Goal: Task Accomplishment & Management: Complete application form

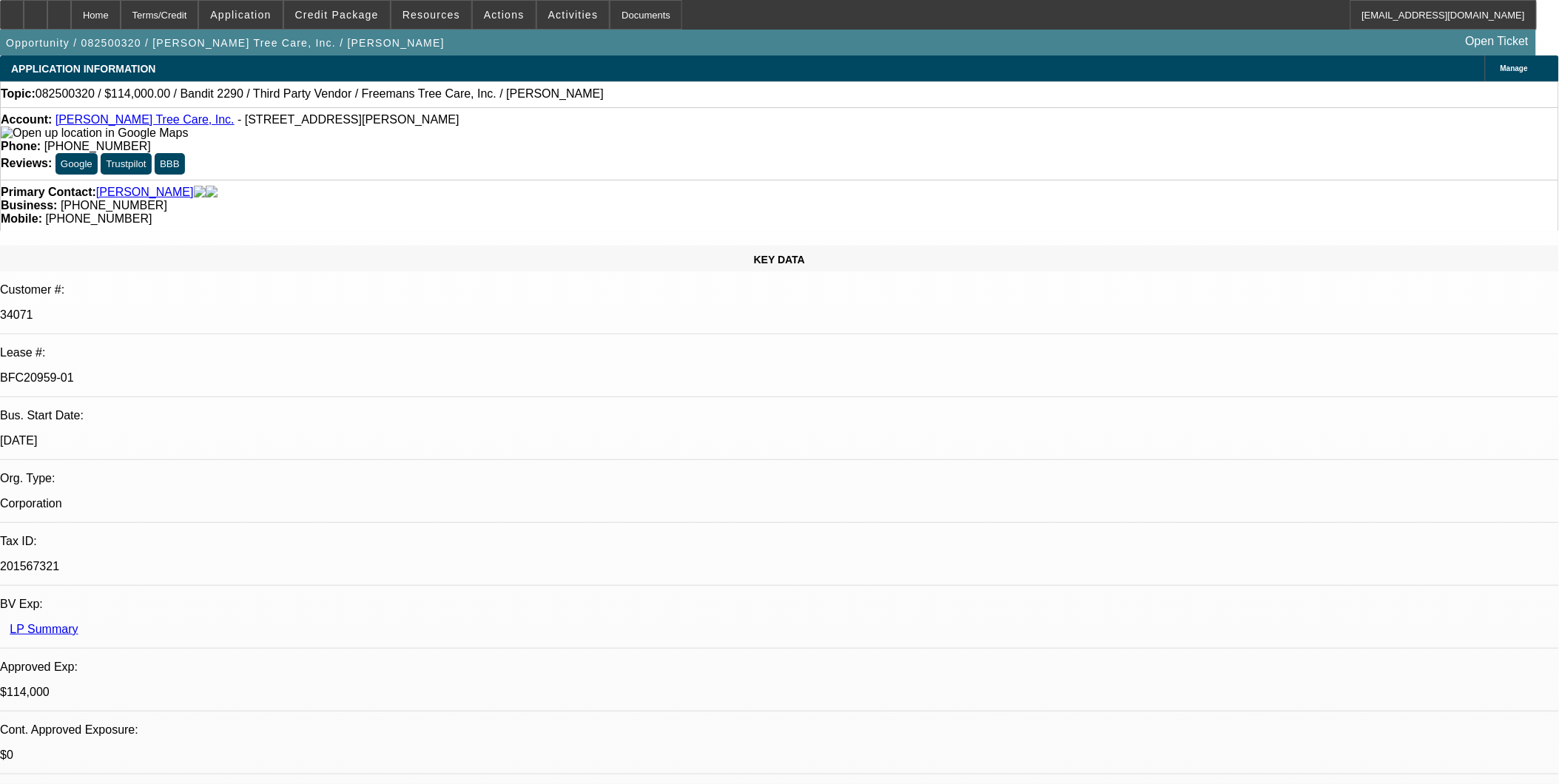
select select "0"
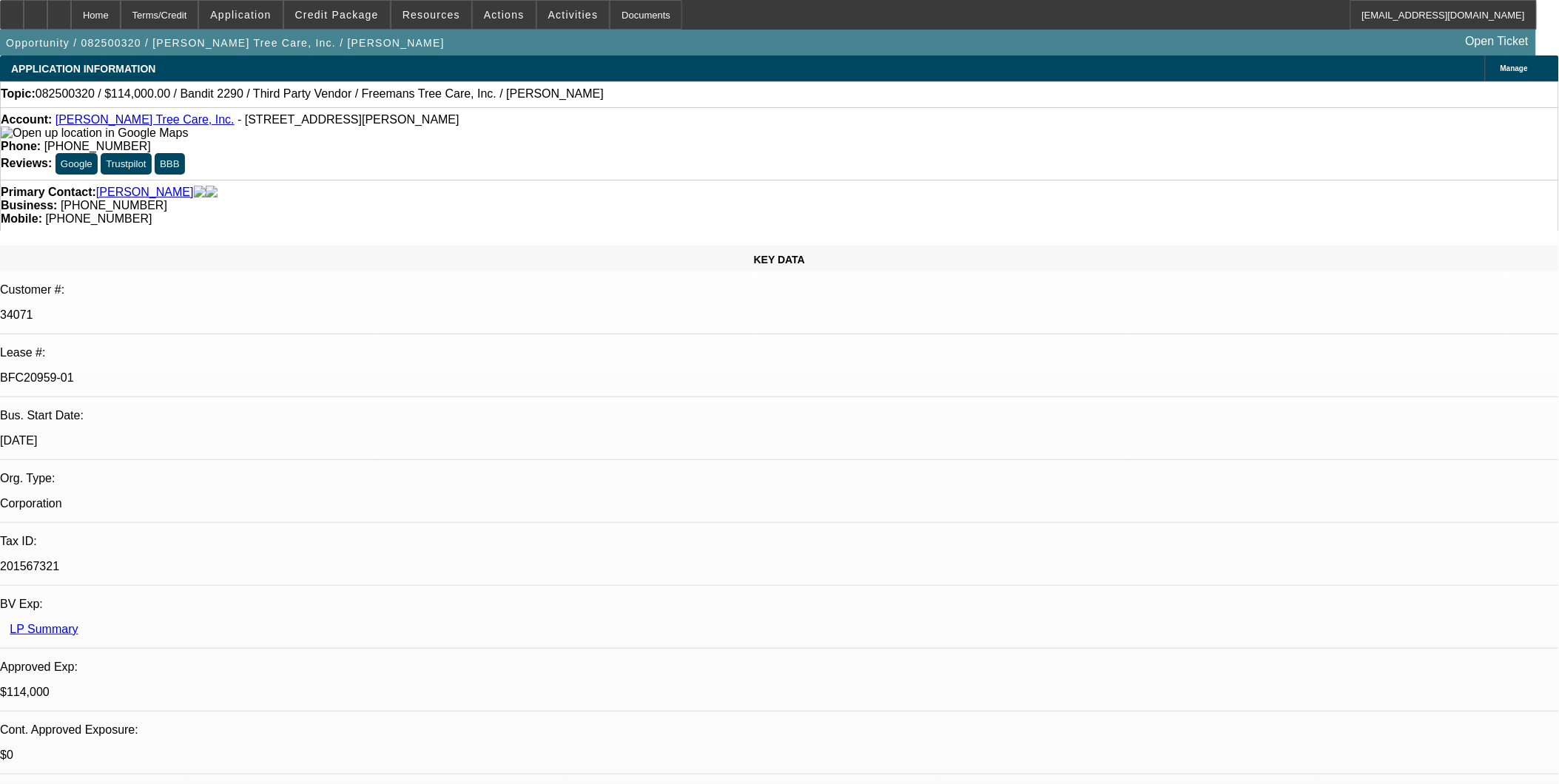
select select "0"
select select "2"
select select "0"
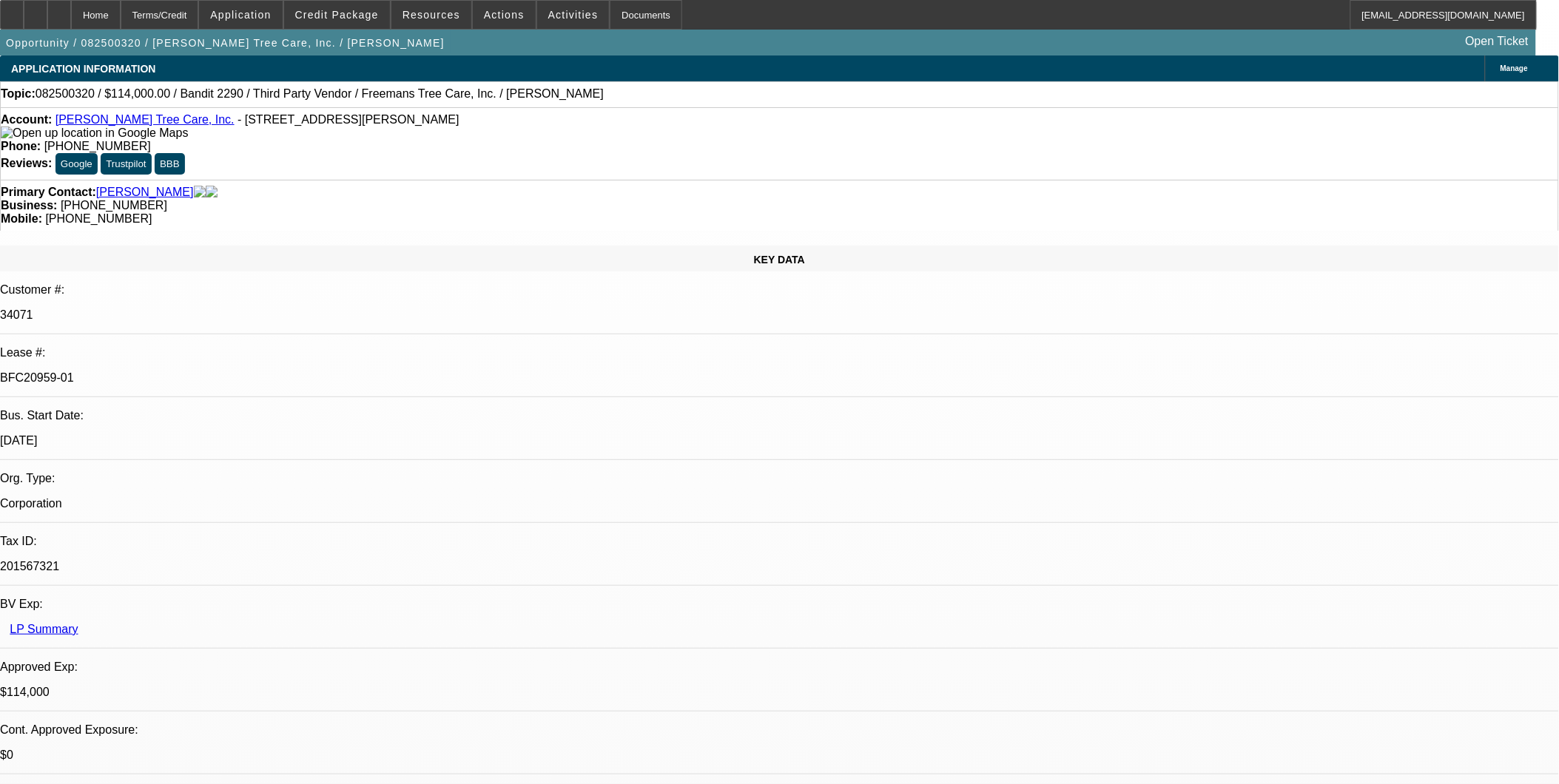
select select "2"
select select "0"
select select "1"
select select "6"
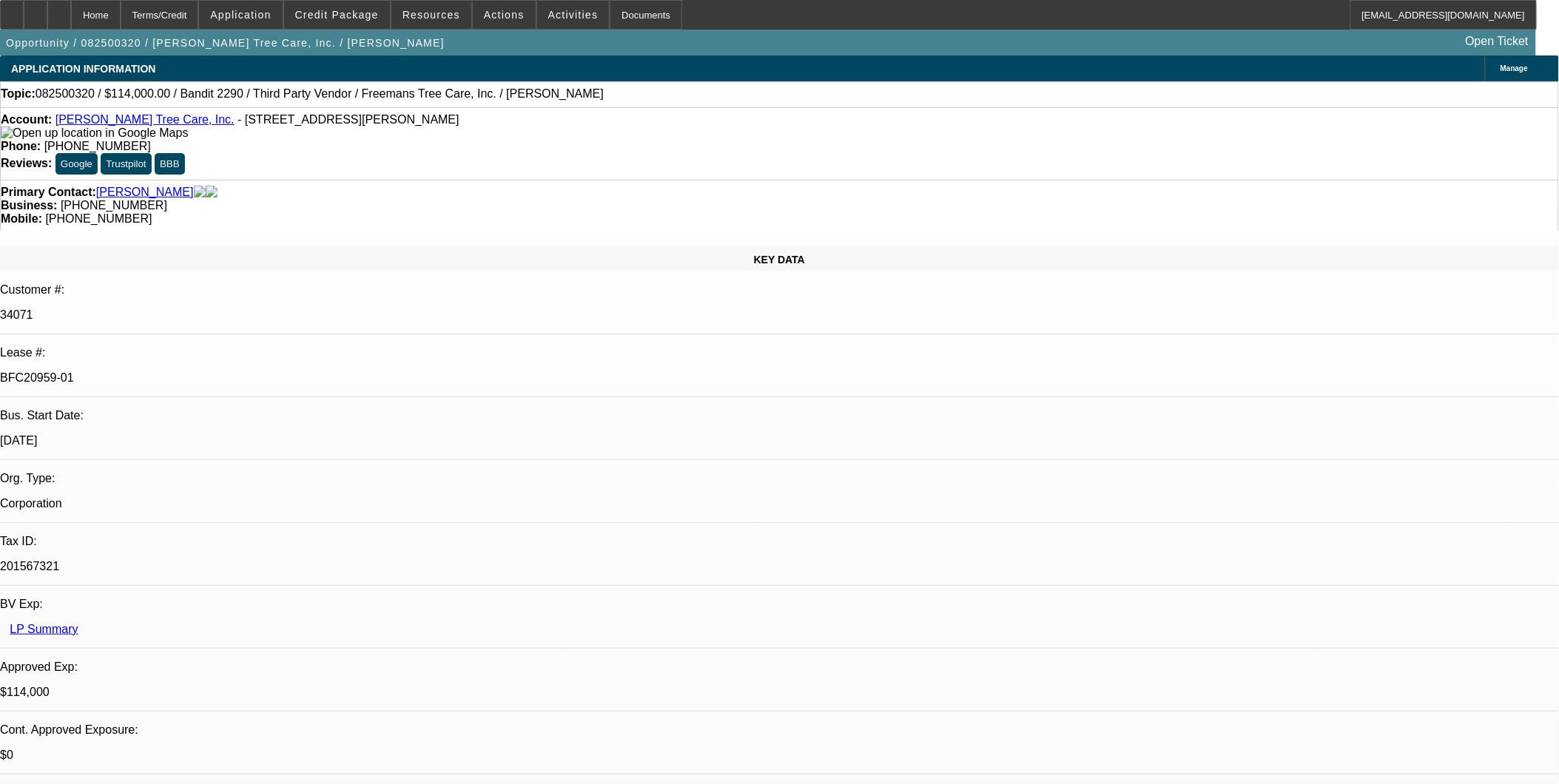
select select "1"
select select "6"
select select "1"
select select "2"
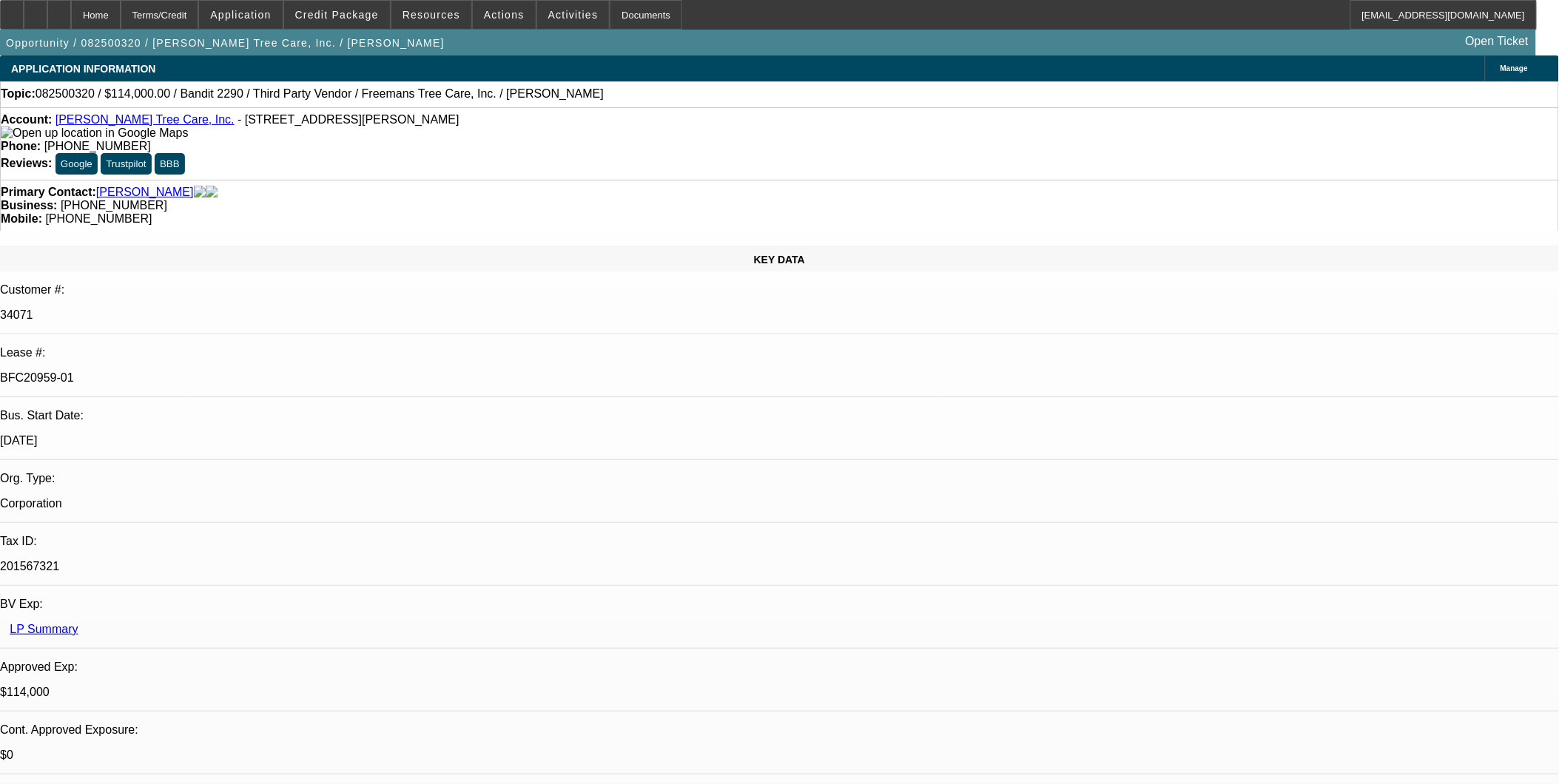
select select "6"
select select "1"
select select "2"
select select "6"
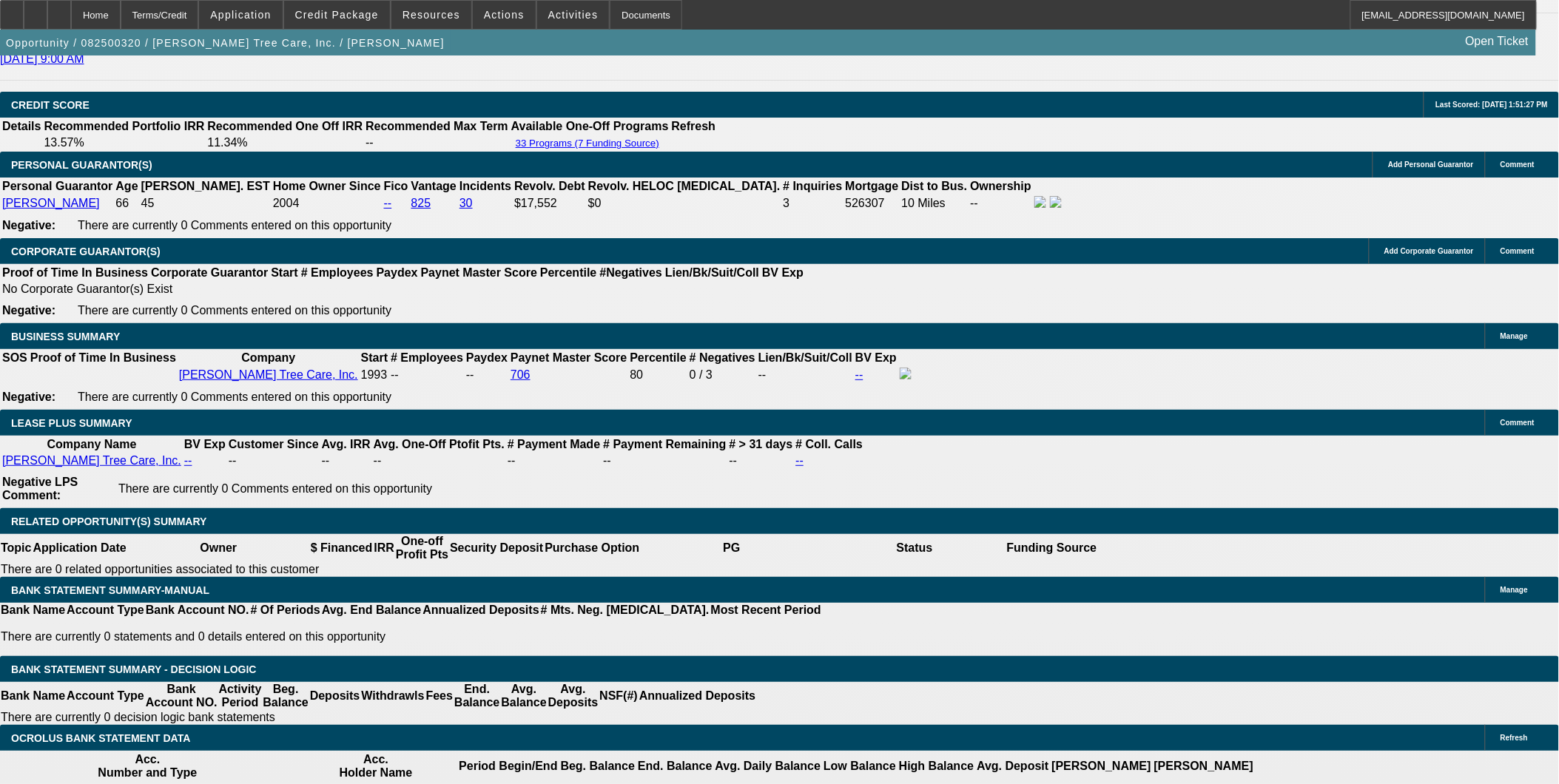
scroll to position [2136, 0]
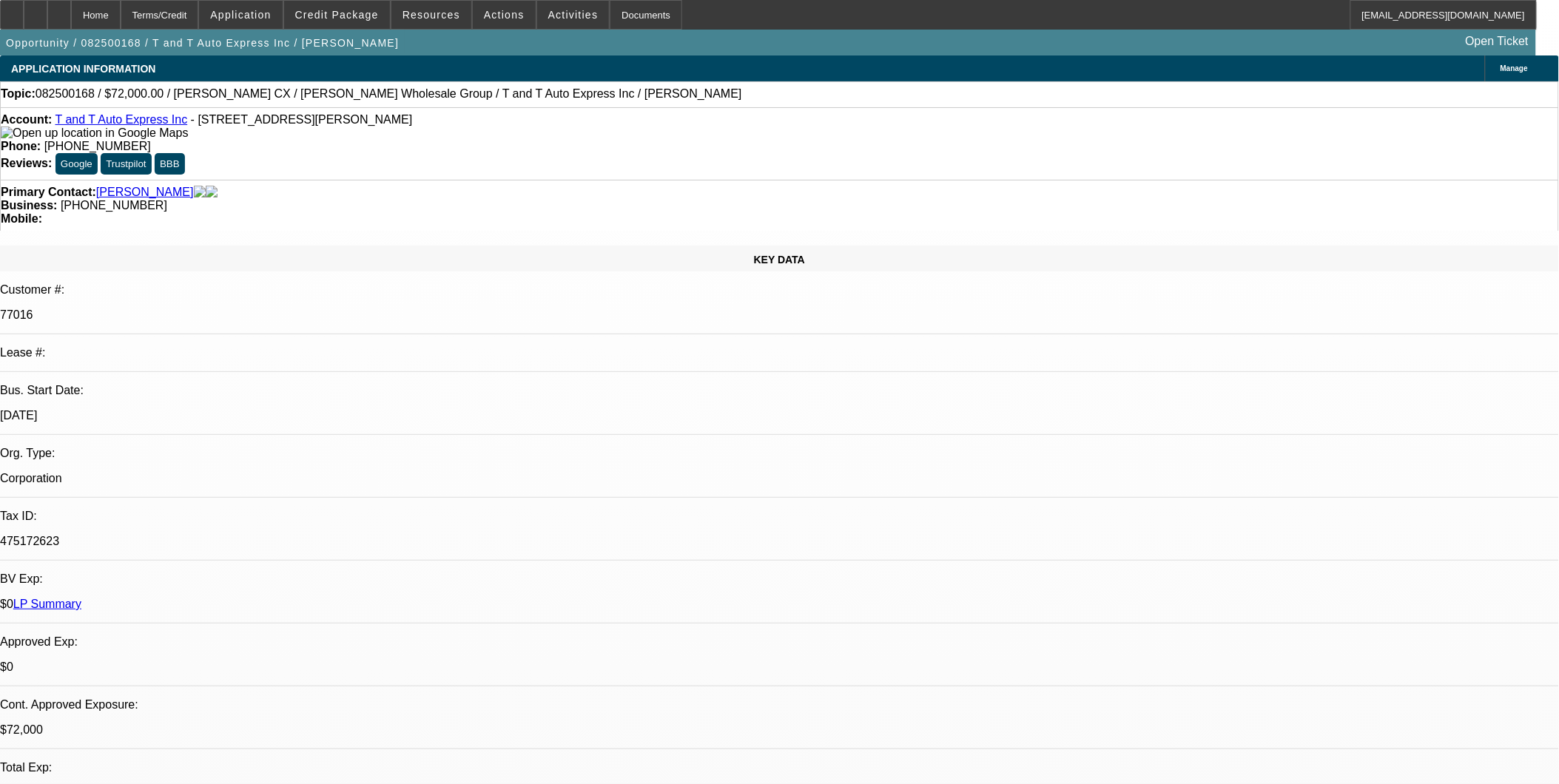
select select "0"
select select "0.1"
select select "0"
select select "0.1"
select select "0.15"
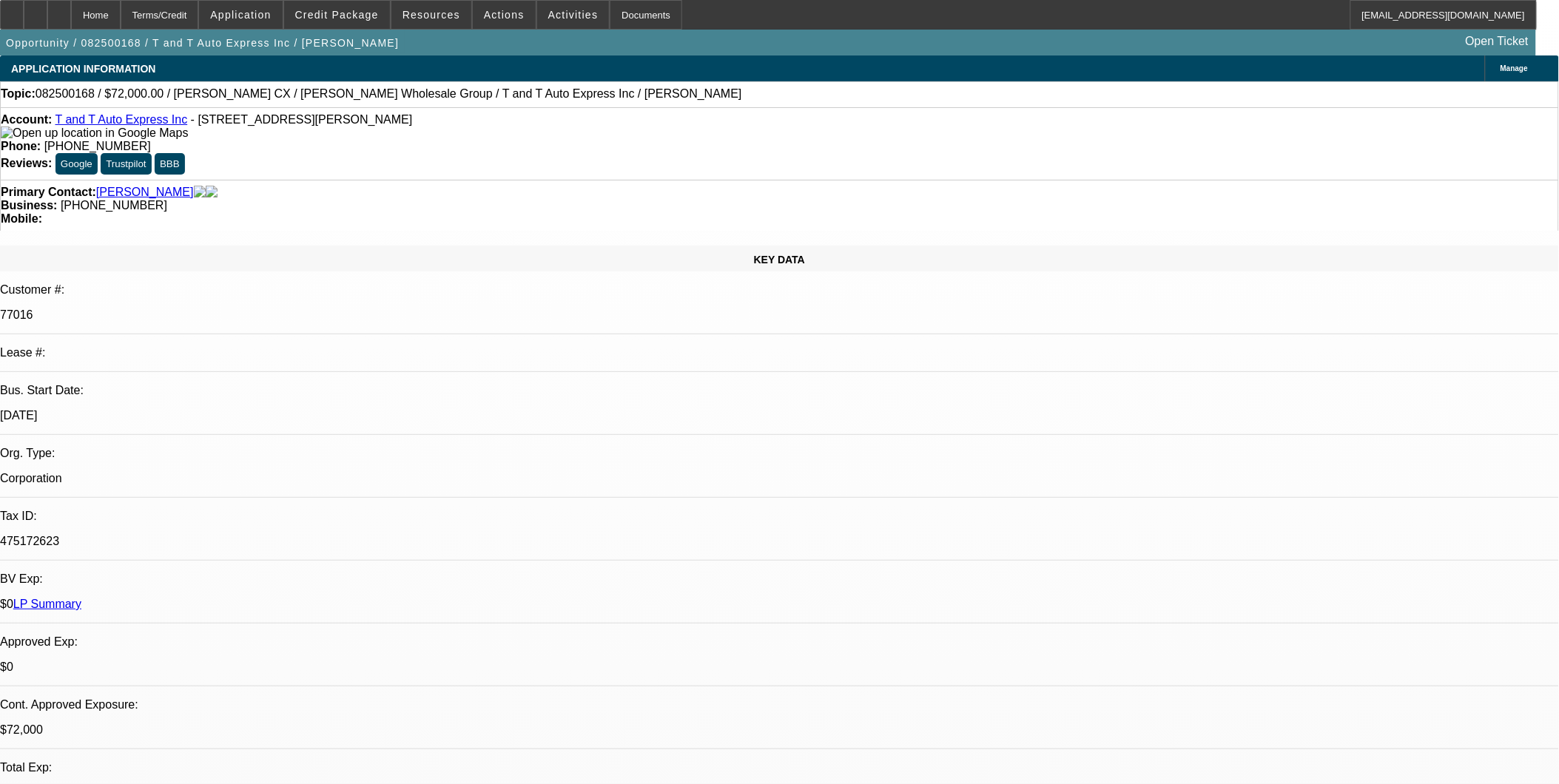
select select "2"
select select "0"
select select "0.1"
select select "1"
select select "2"
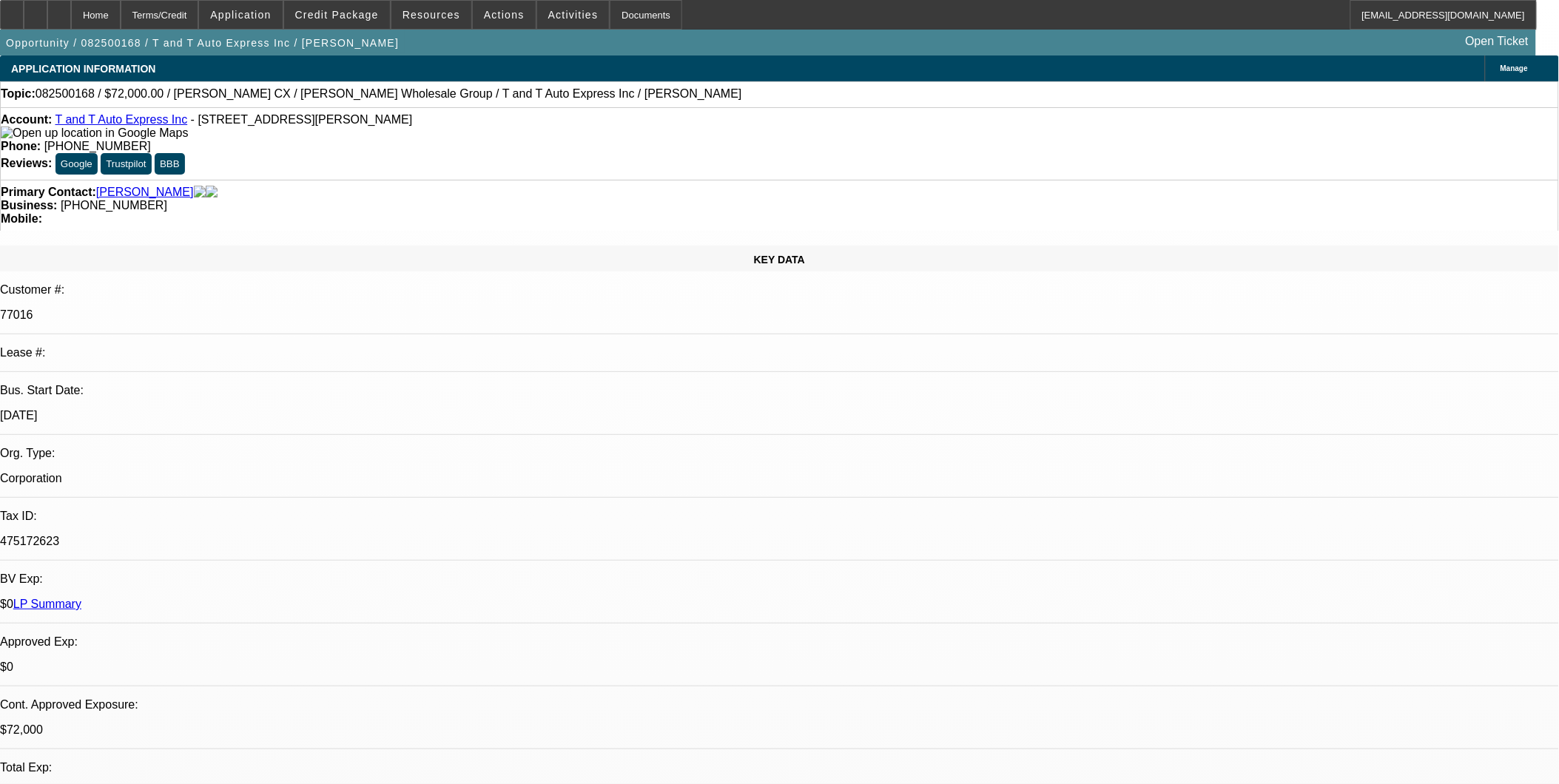
select select "4"
select select "1"
select select "2"
select select "4"
select select "1"
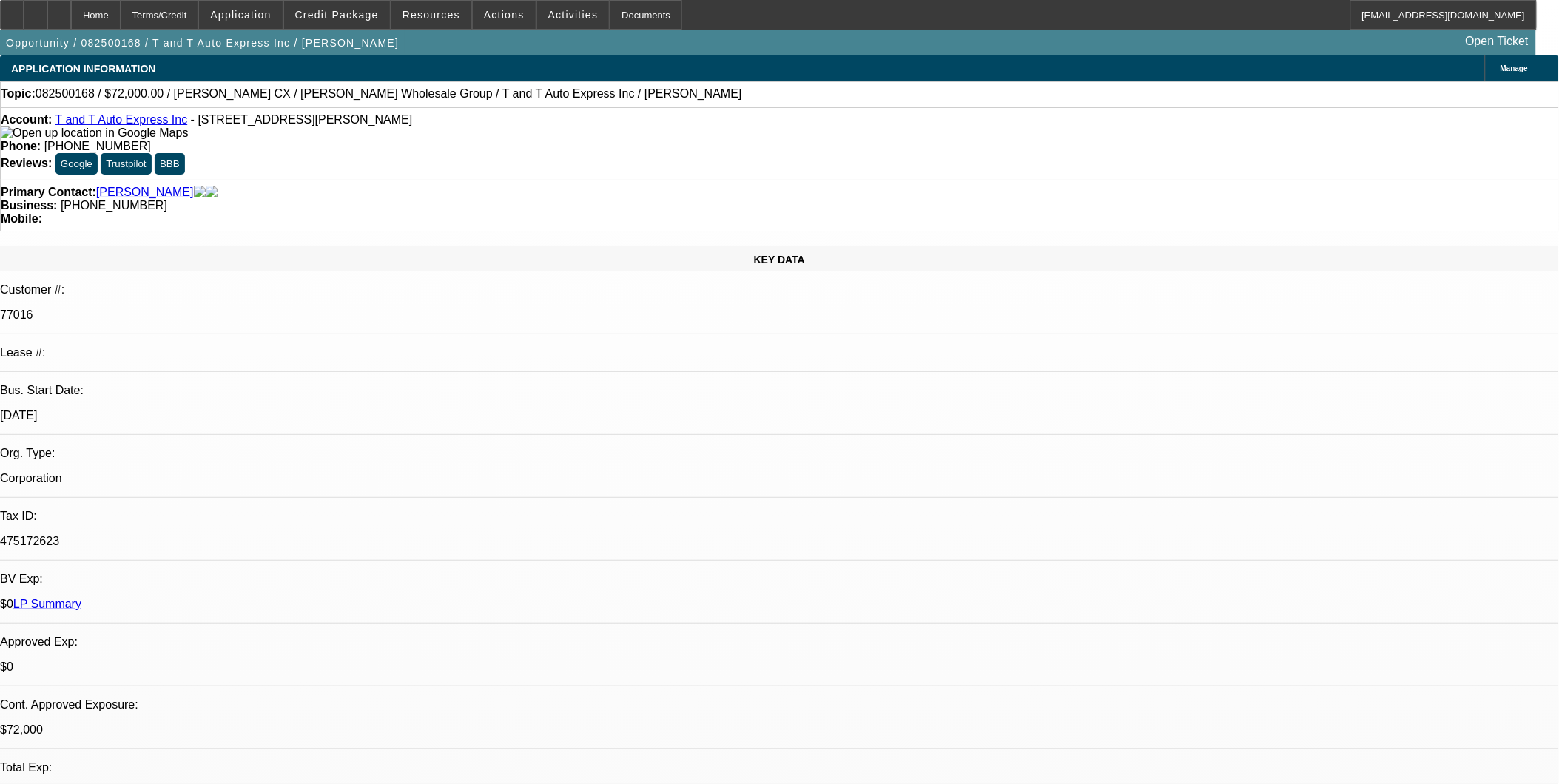
select select "2"
select select "6"
select select "1"
select select "2"
select select "4"
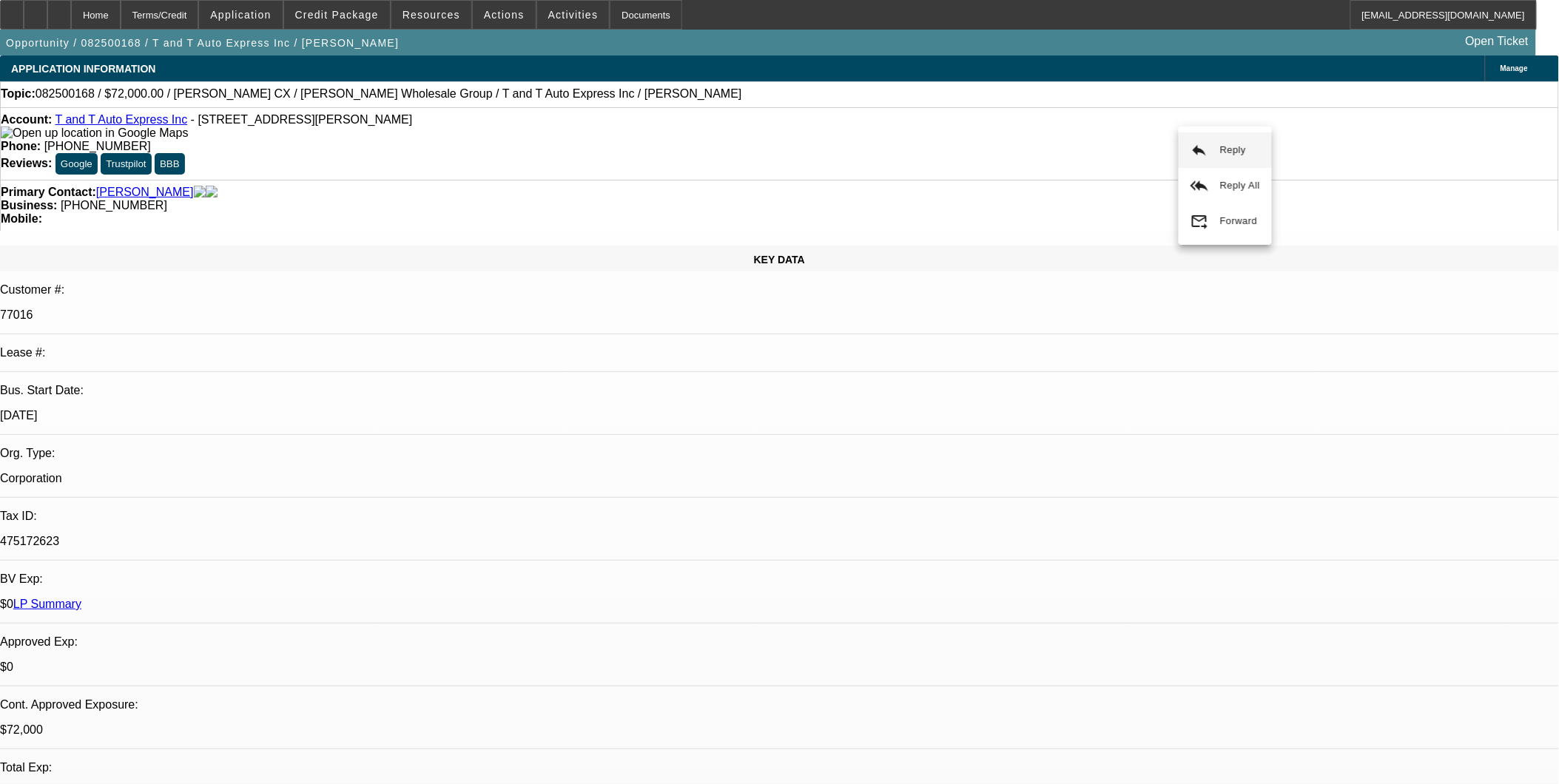
click at [1193, 171] on button "reply_all Reply All" at bounding box center [1225, 186] width 93 height 36
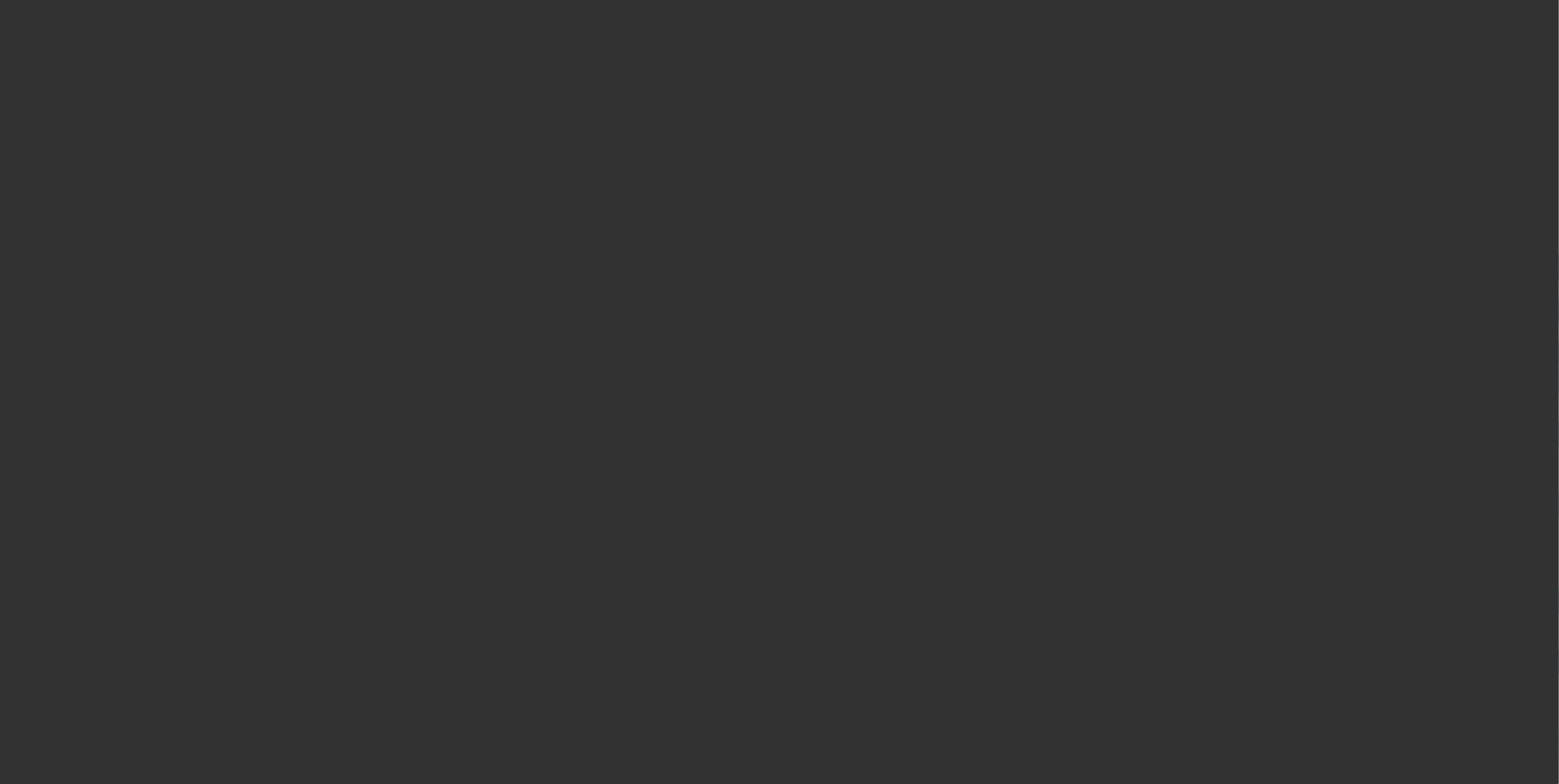
scroll to position [575, 0]
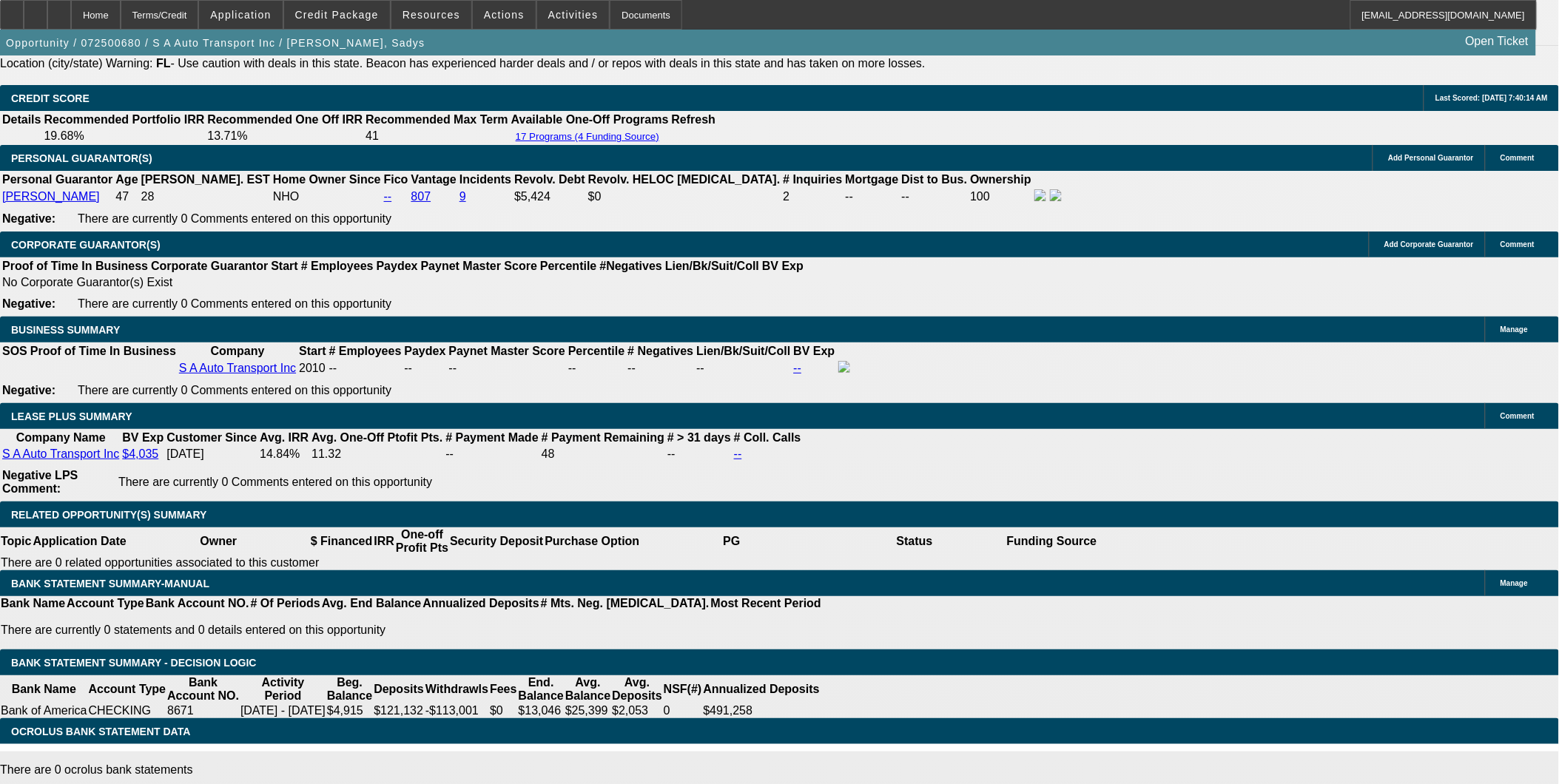
select select "0"
select select "0.1"
select select "0"
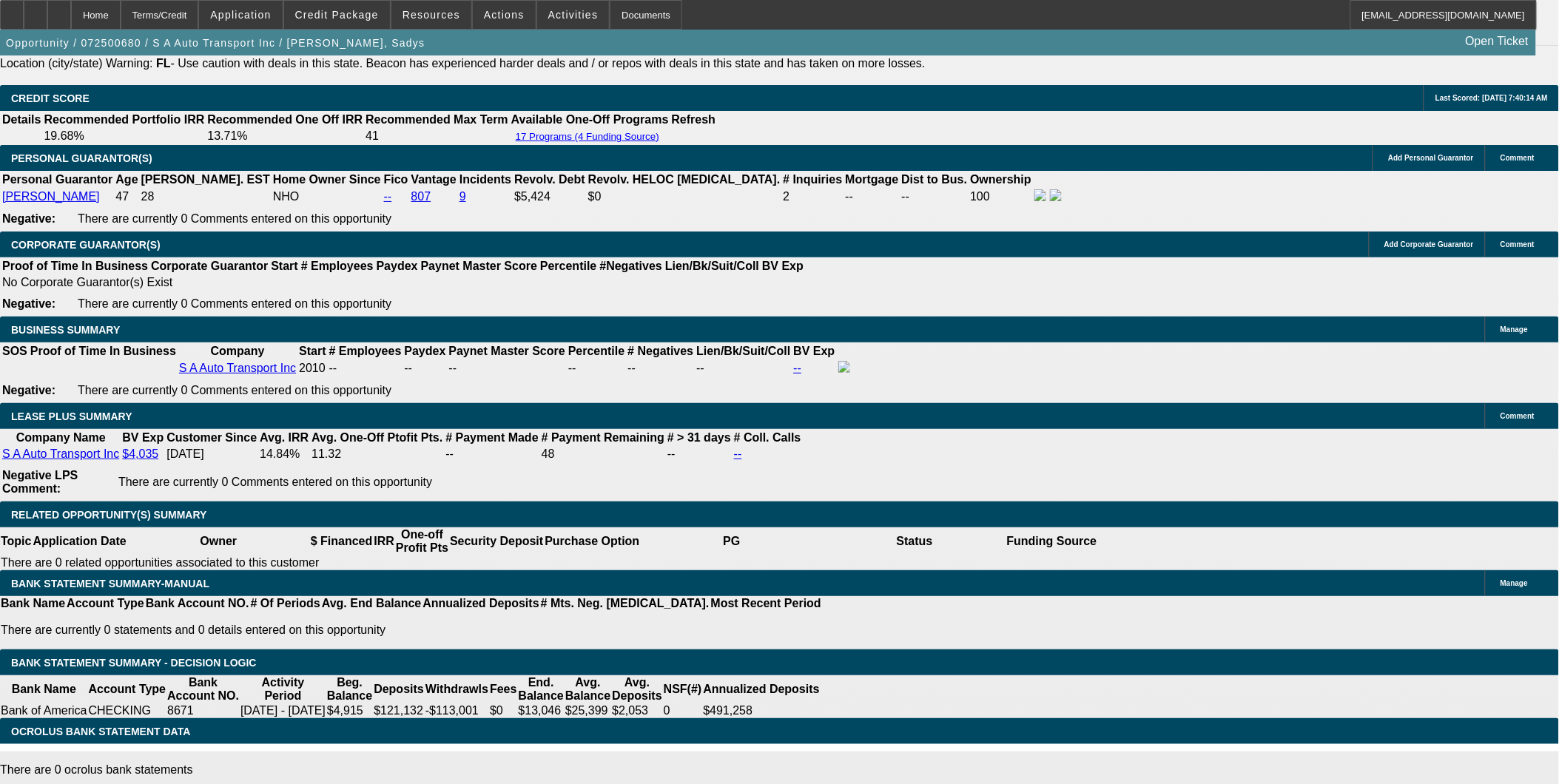
select select "0"
select select "0.1"
select select "0"
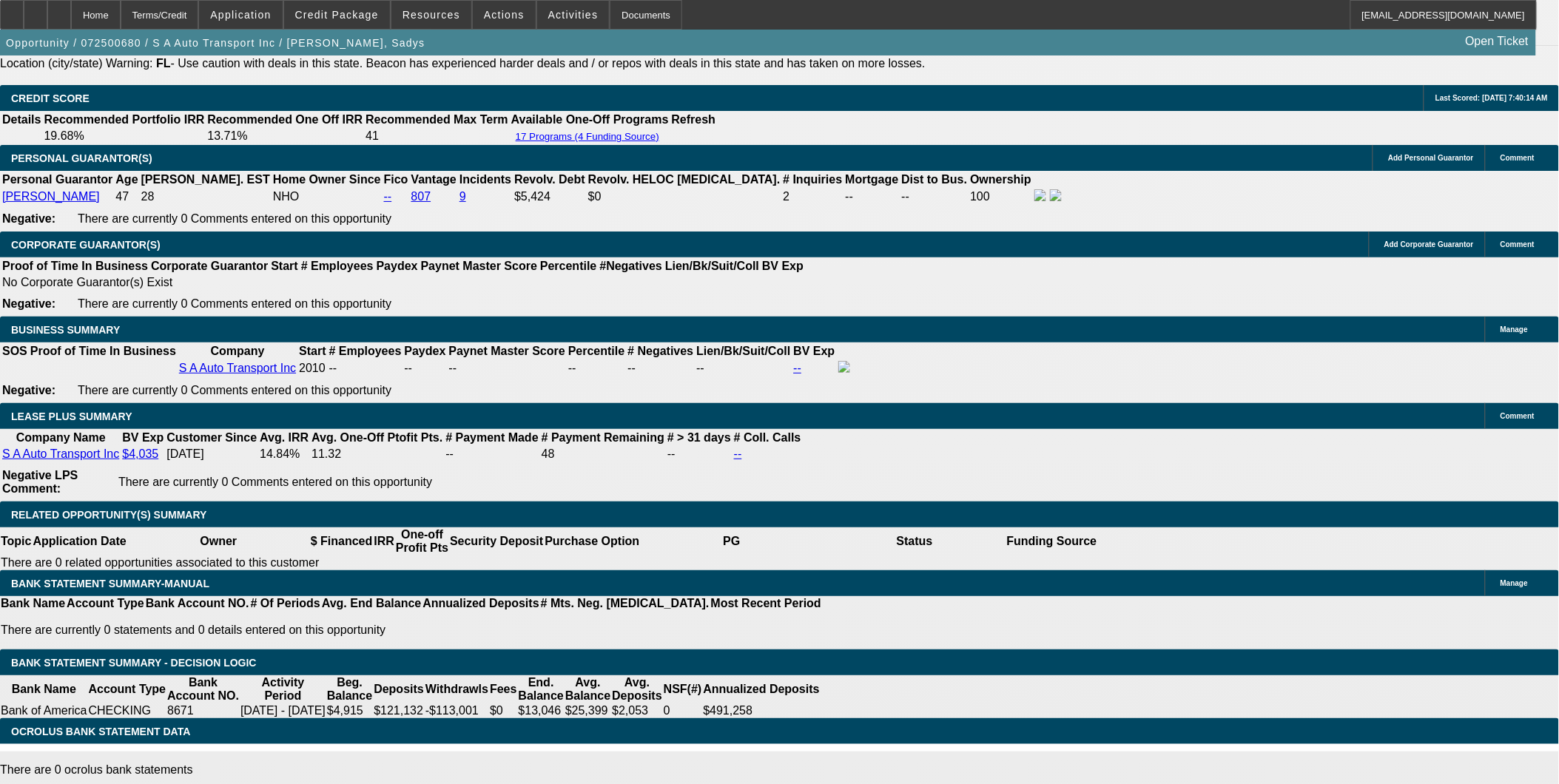
select select "0"
select select "1"
select select "2"
select select "4"
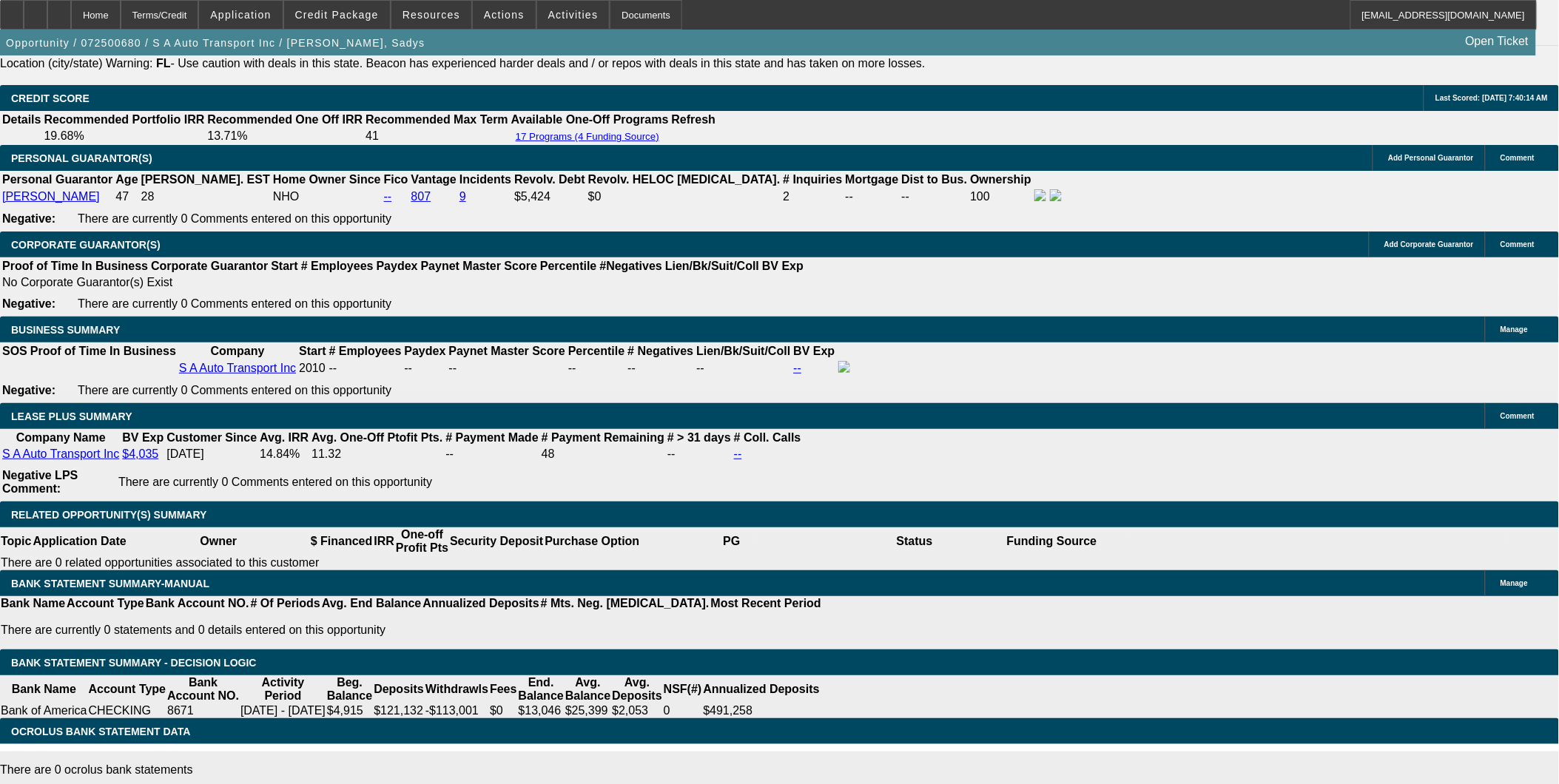
select select "1"
select select "6"
select select "1"
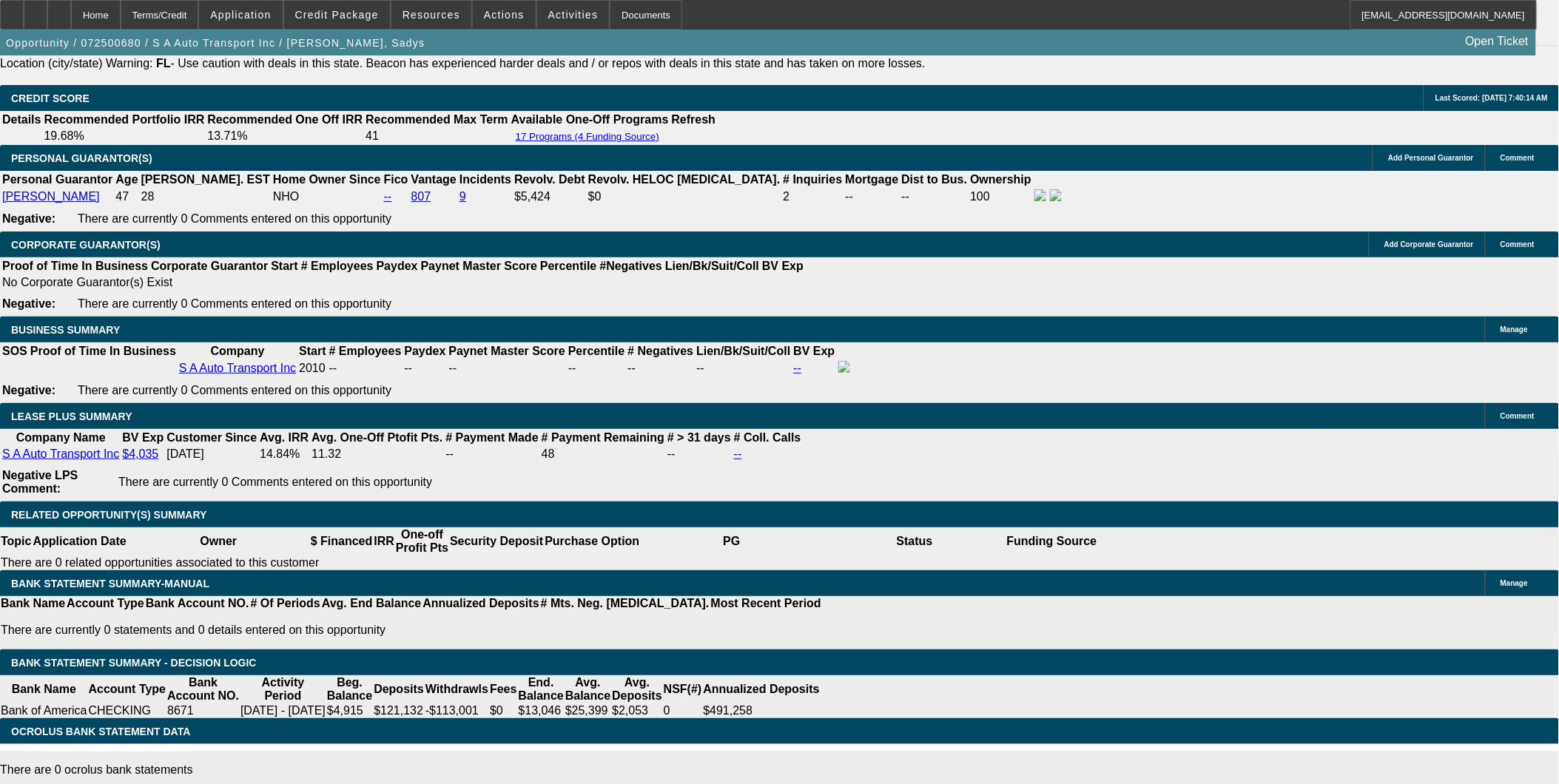
select select "4"
select select "1"
select select "6"
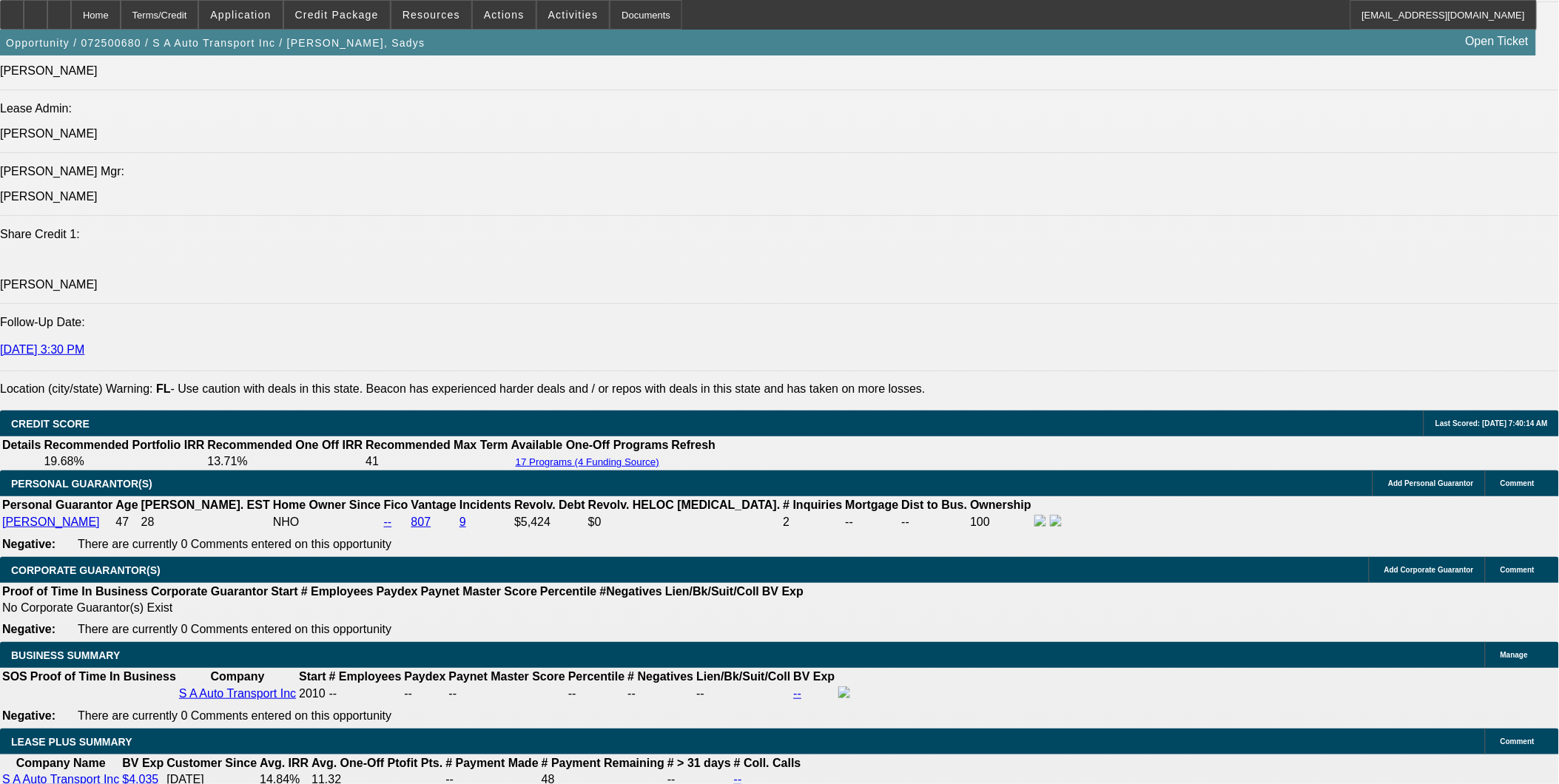
scroll to position [1831, 0]
